Goal: Book appointment/travel/reservation

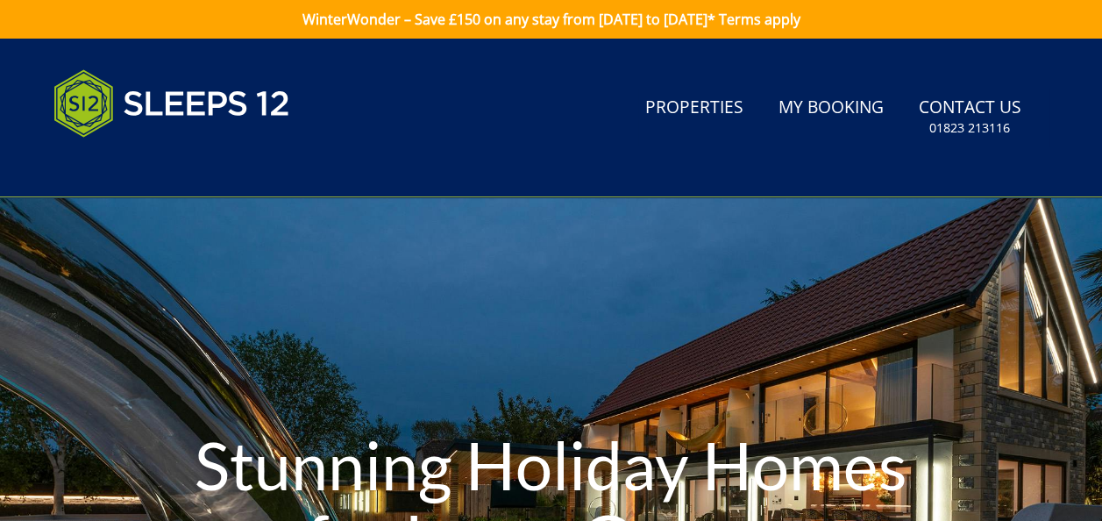
scroll to position [384, 0]
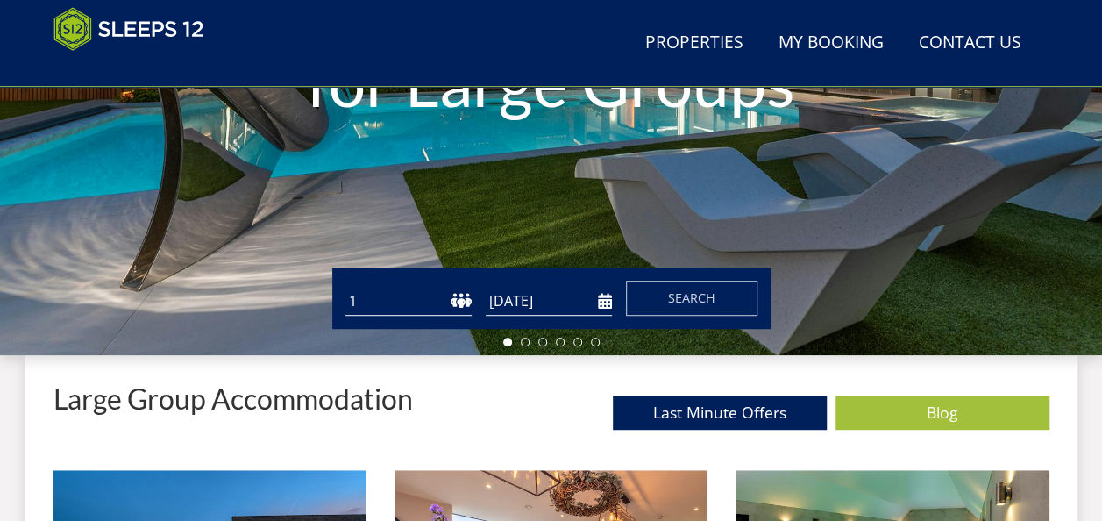
click at [383, 311] on select "1 2 3 4 5 6 7 8 9 10 11 12 13 14 15 16 17 18 19 20 21 22 23 24 25 26 27 28 29 3…" at bounding box center [408, 301] width 126 height 29
select select "16"
click at [345, 287] on select "1 2 3 4 5 6 7 8 9 10 11 12 13 14 15 16 17 18 19 20 21 22 23 24 25 26 27 28 29 3…" at bounding box center [408, 301] width 126 height 29
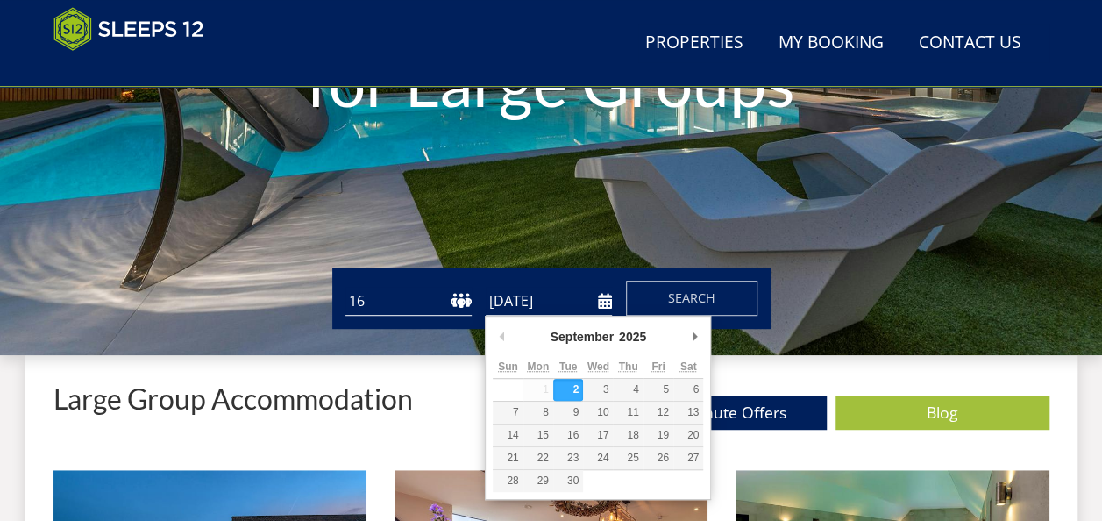
click at [601, 311] on input "[DATE]" at bounding box center [549, 301] width 126 height 29
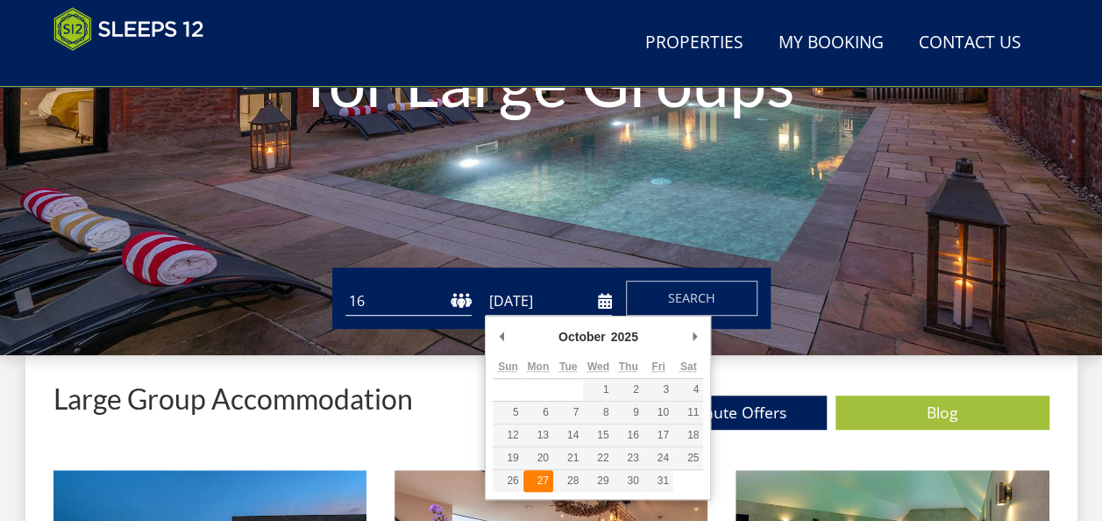
type input "[DATE]"
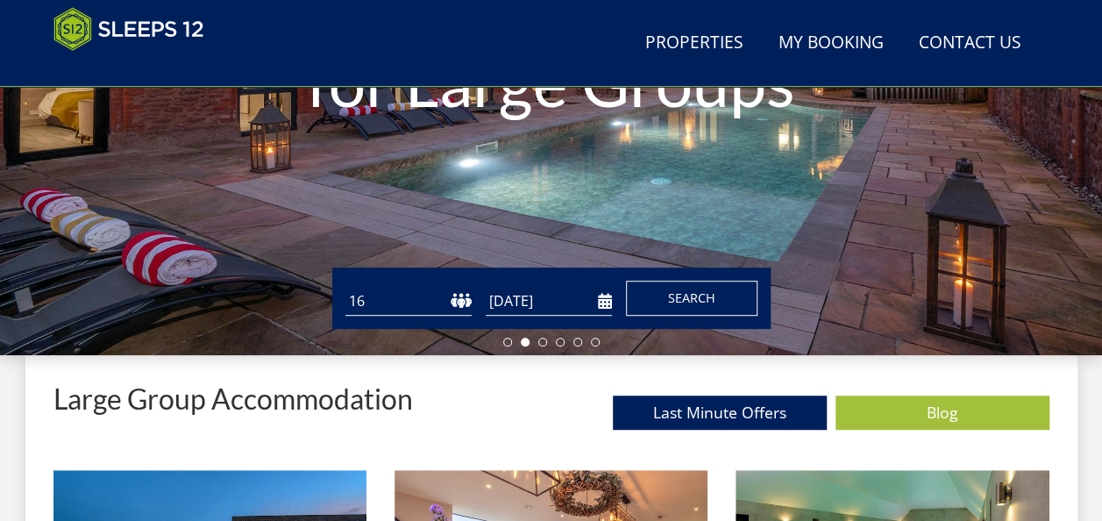
click at [679, 302] on span "Search" at bounding box center [691, 297] width 47 height 17
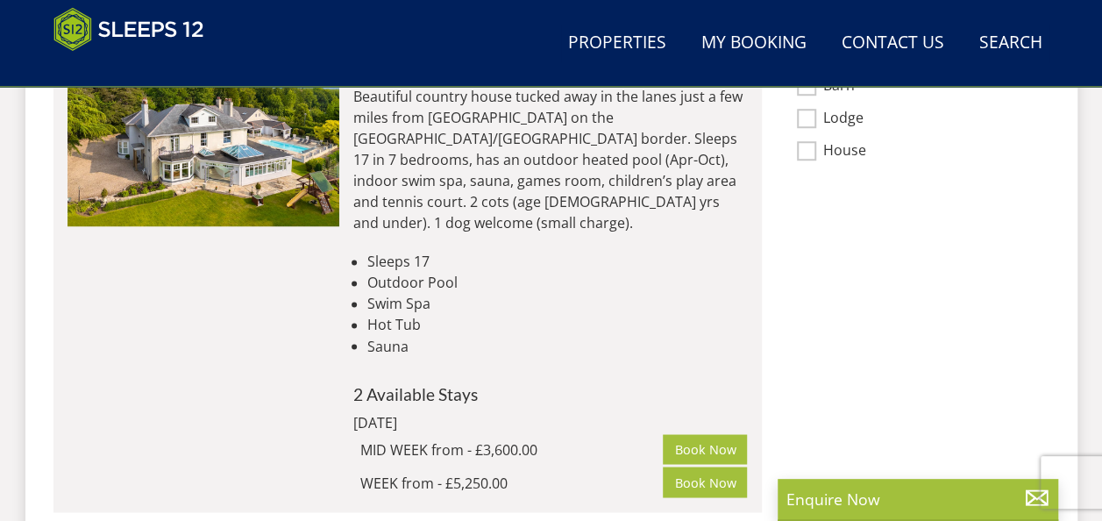
scroll to position [851, 0]
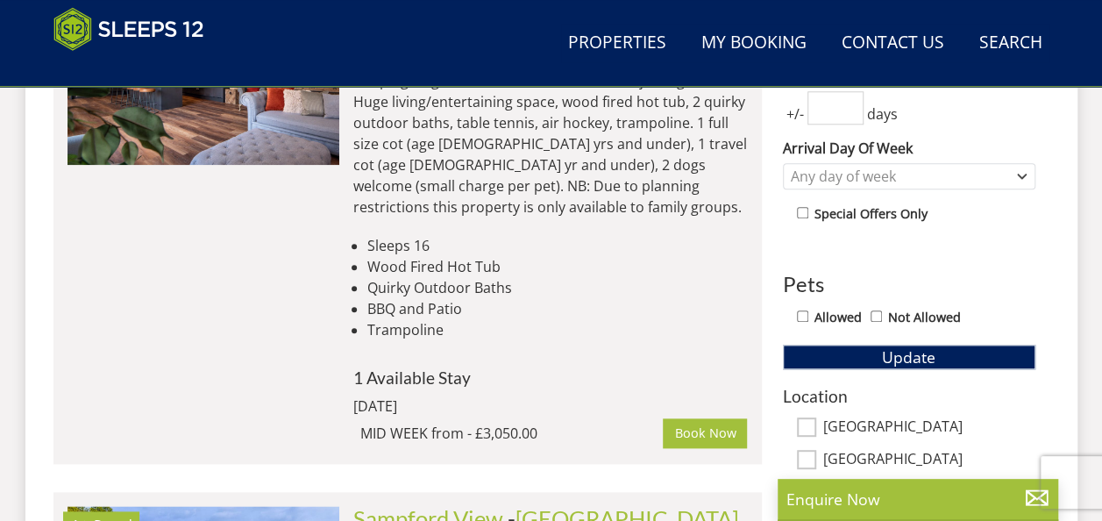
select select "16"
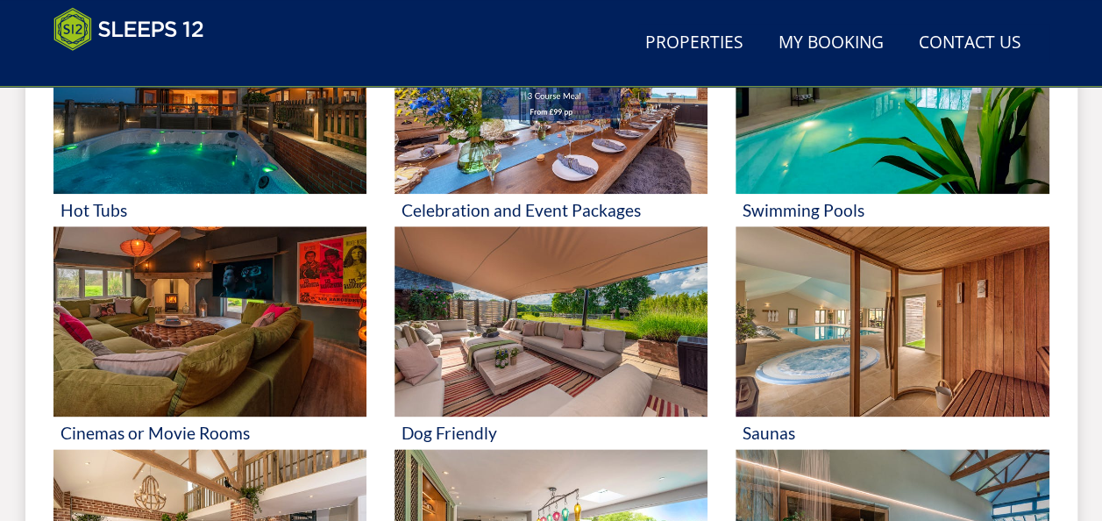
scroll to position [384, 0]
